Goal: Transaction & Acquisition: Purchase product/service

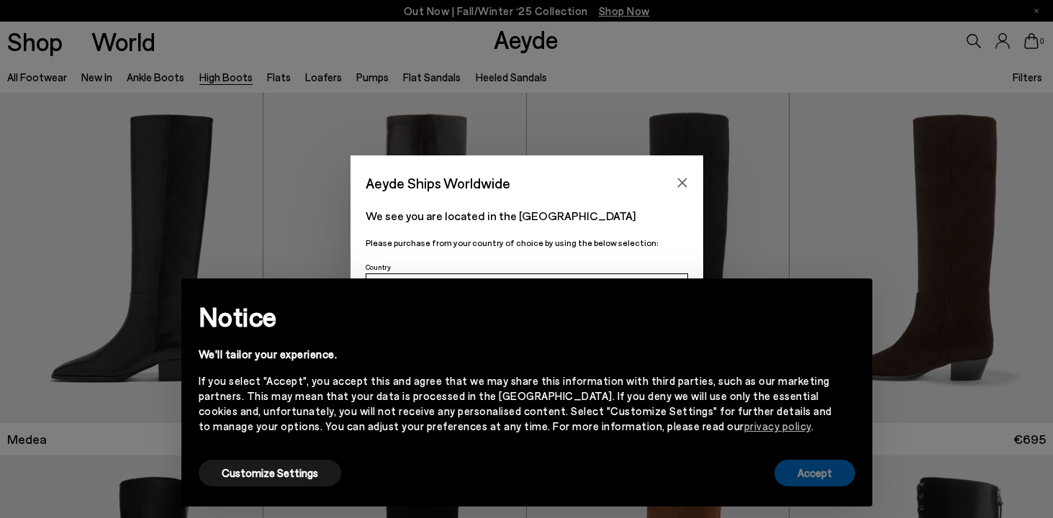
click at [836, 479] on button "Accept" at bounding box center [814, 473] width 81 height 27
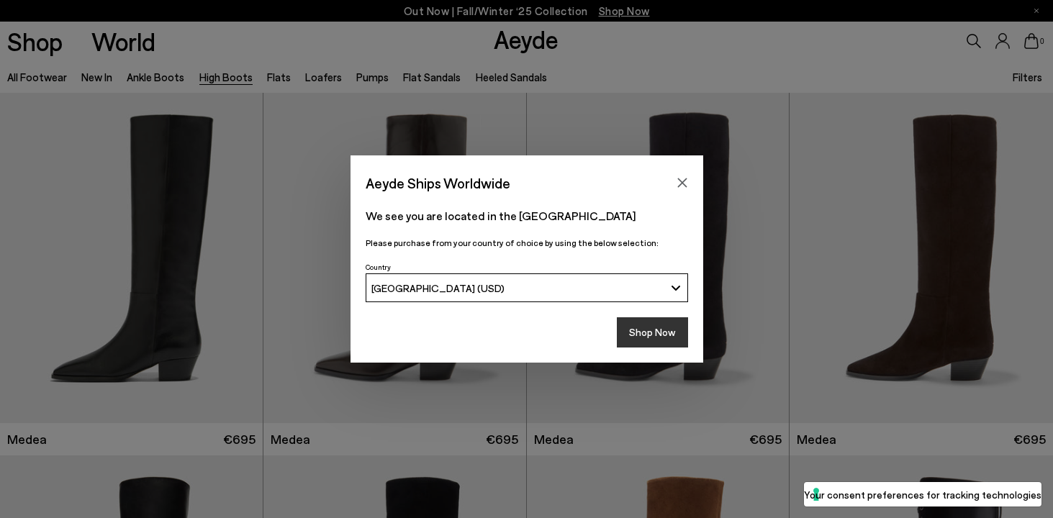
click at [644, 335] on button "Shop Now" at bounding box center [652, 332] width 71 height 30
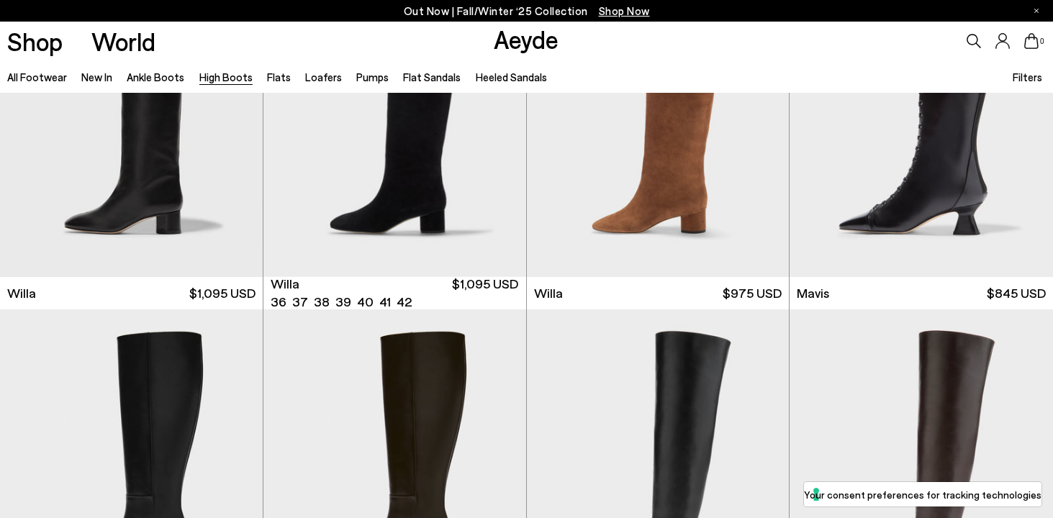
scroll to position [749, 0]
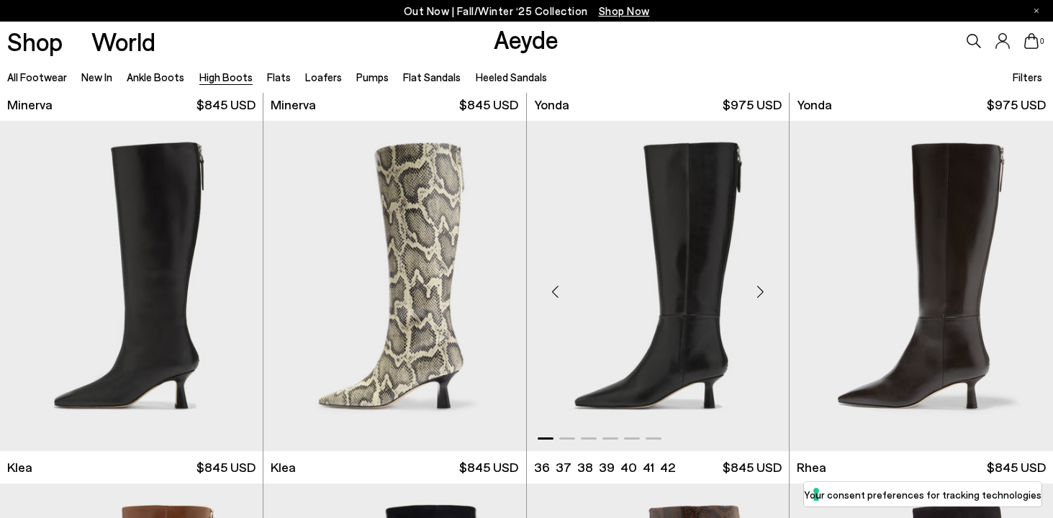
scroll to position [1059, 0]
click at [166, 261] on img "1 / 6" at bounding box center [131, 287] width 263 height 330
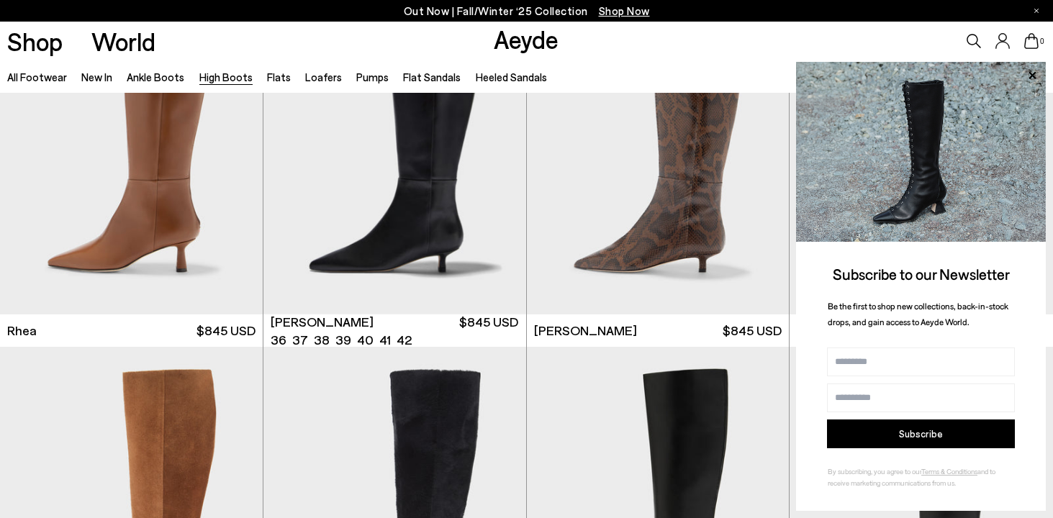
scroll to position [1573, 0]
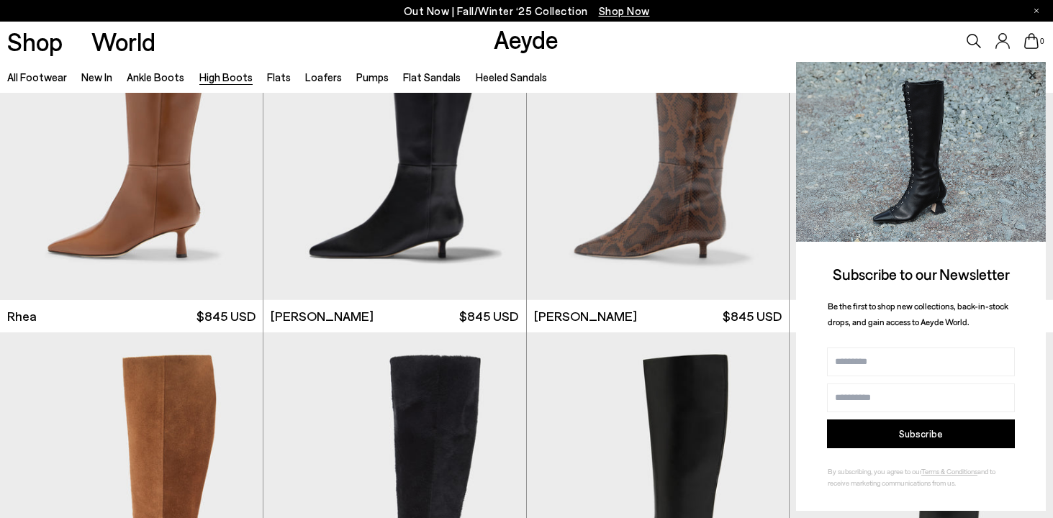
click at [1036, 71] on icon at bounding box center [1032, 75] width 19 height 19
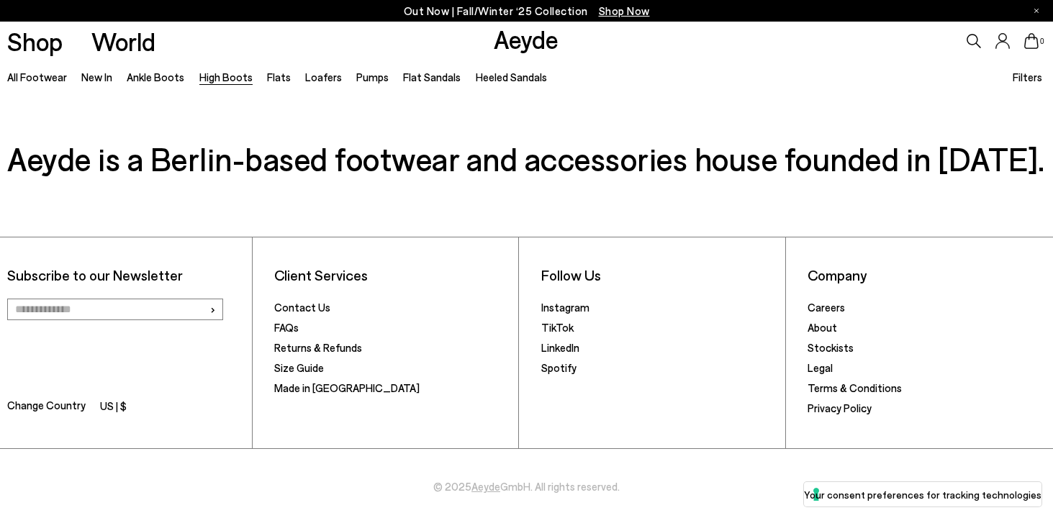
scroll to position [4082, 0]
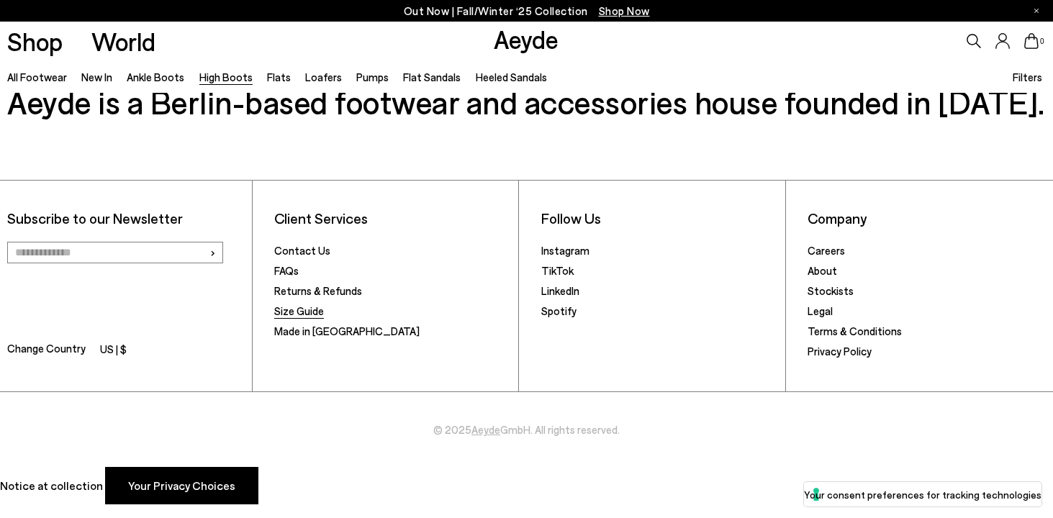
click at [283, 315] on link "Size Guide" at bounding box center [299, 310] width 50 height 13
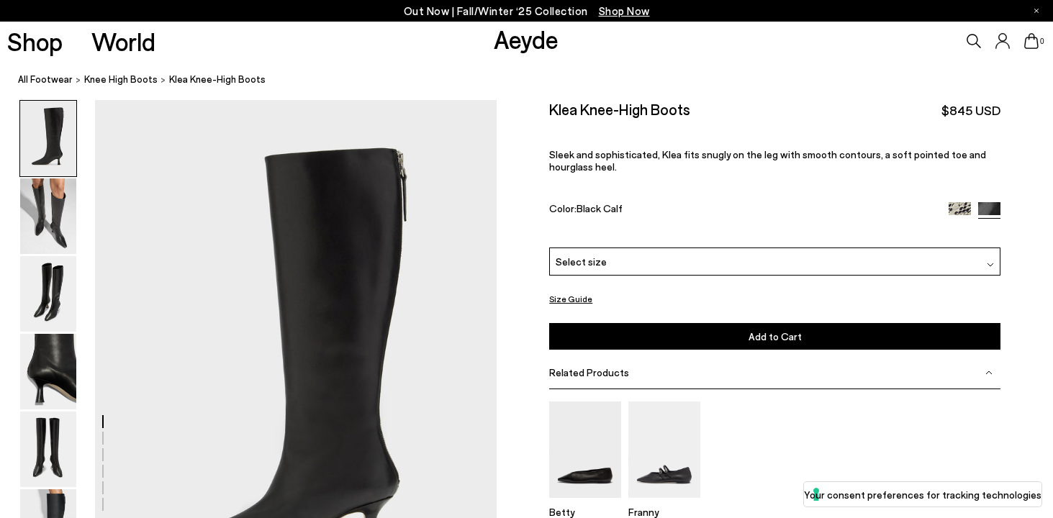
click at [705, 270] on div "Select size" at bounding box center [774, 262] width 451 height 28
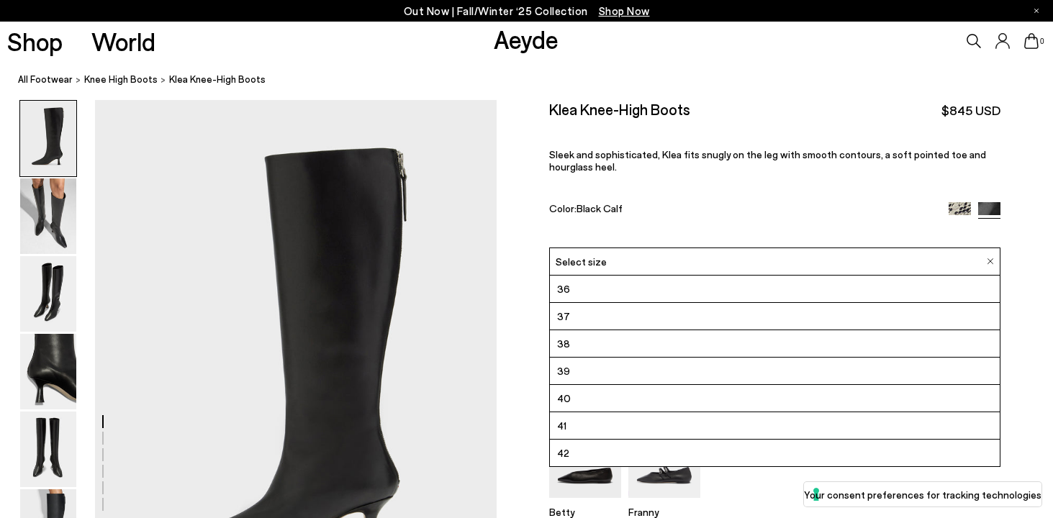
click at [773, 202] on div "Color: Black Calf" at bounding box center [741, 210] width 384 height 17
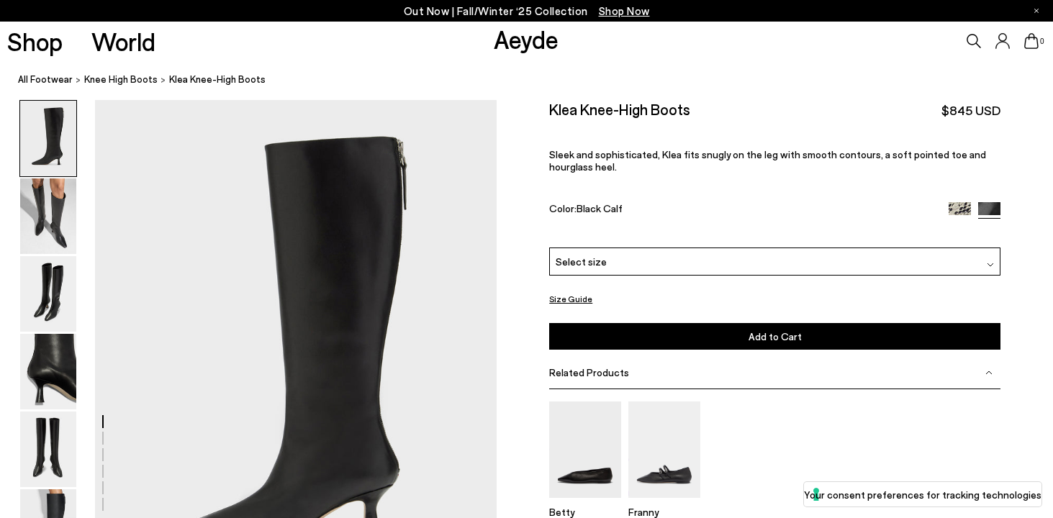
scroll to position [12, 0]
click at [779, 258] on div "Select size" at bounding box center [774, 262] width 451 height 28
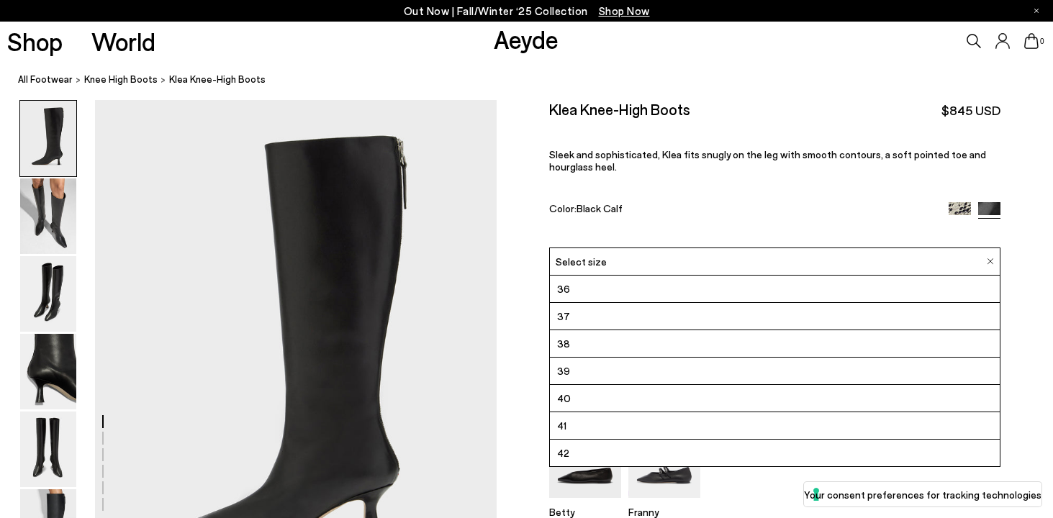
scroll to position [0, 0]
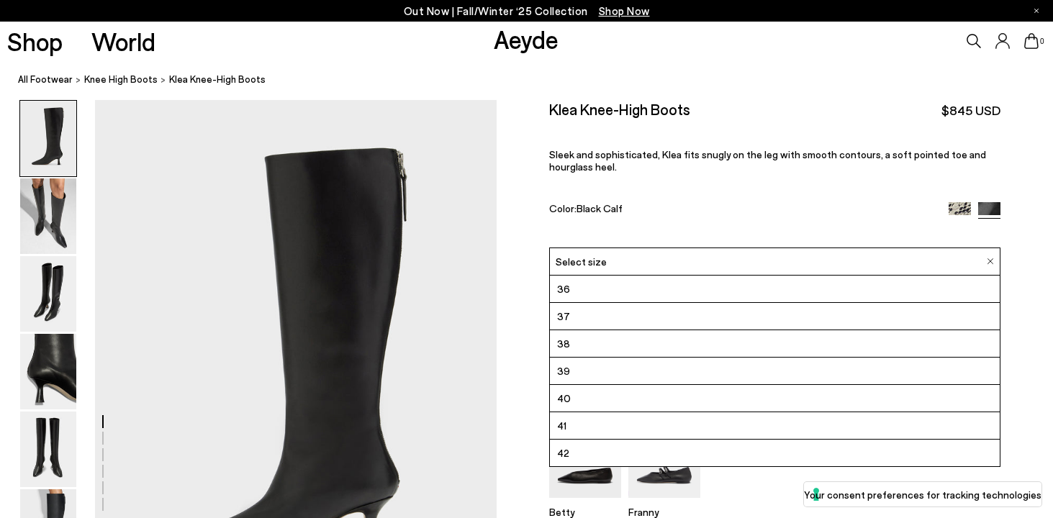
click at [717, 202] on div "Color: Black Calf" at bounding box center [741, 210] width 384 height 17
